Goal: Navigation & Orientation: Go to known website

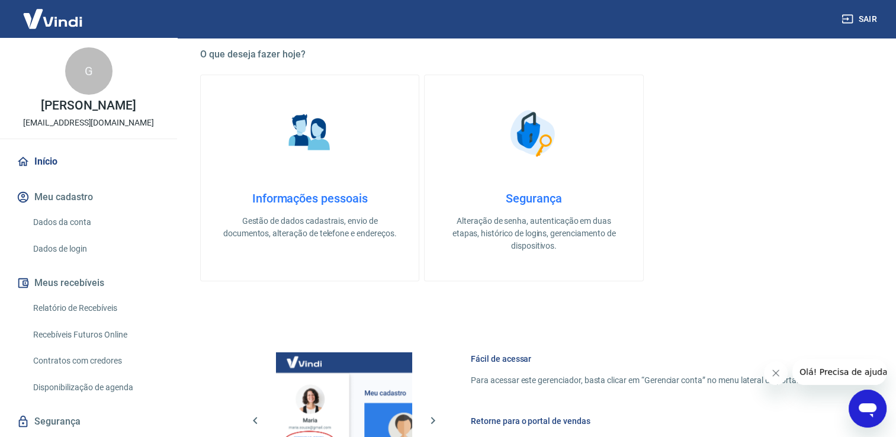
scroll to position [620, 0]
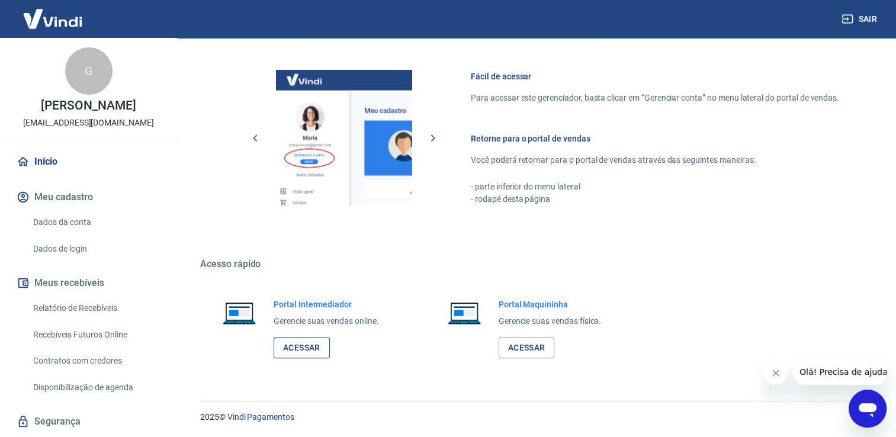
click at [320, 344] on link "Acessar" at bounding box center [301, 348] width 56 height 22
